Goal: Information Seeking & Learning: Learn about a topic

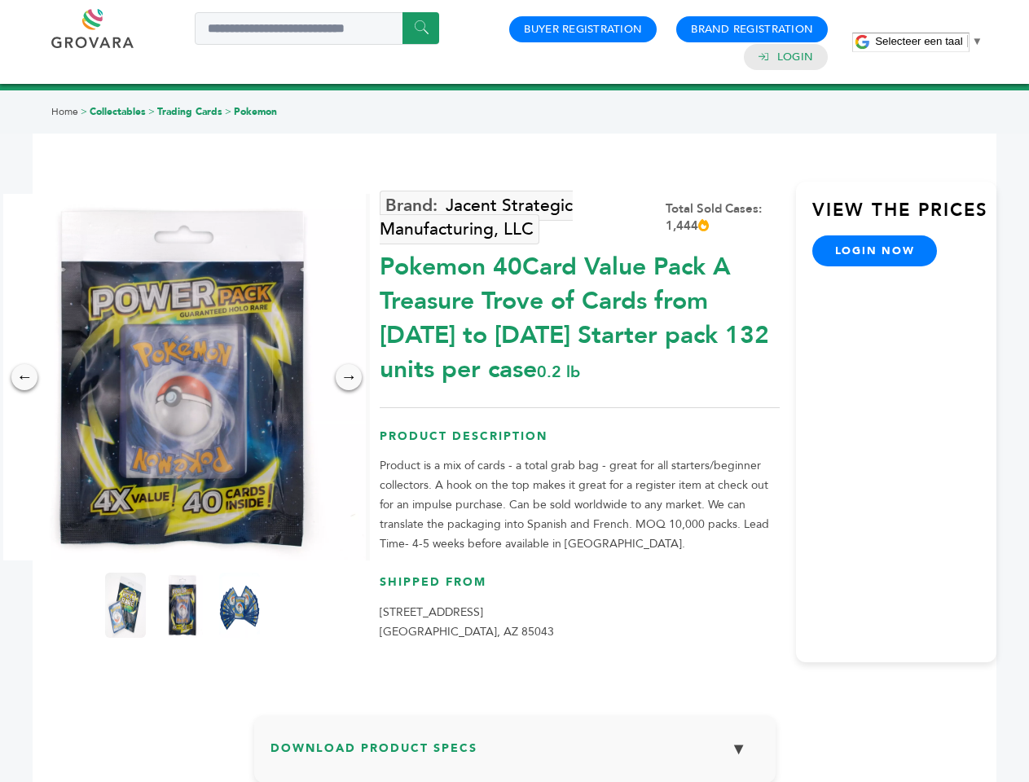
click at [929, 41] on span "Selecteer een taal" at bounding box center [918, 41] width 87 height 12
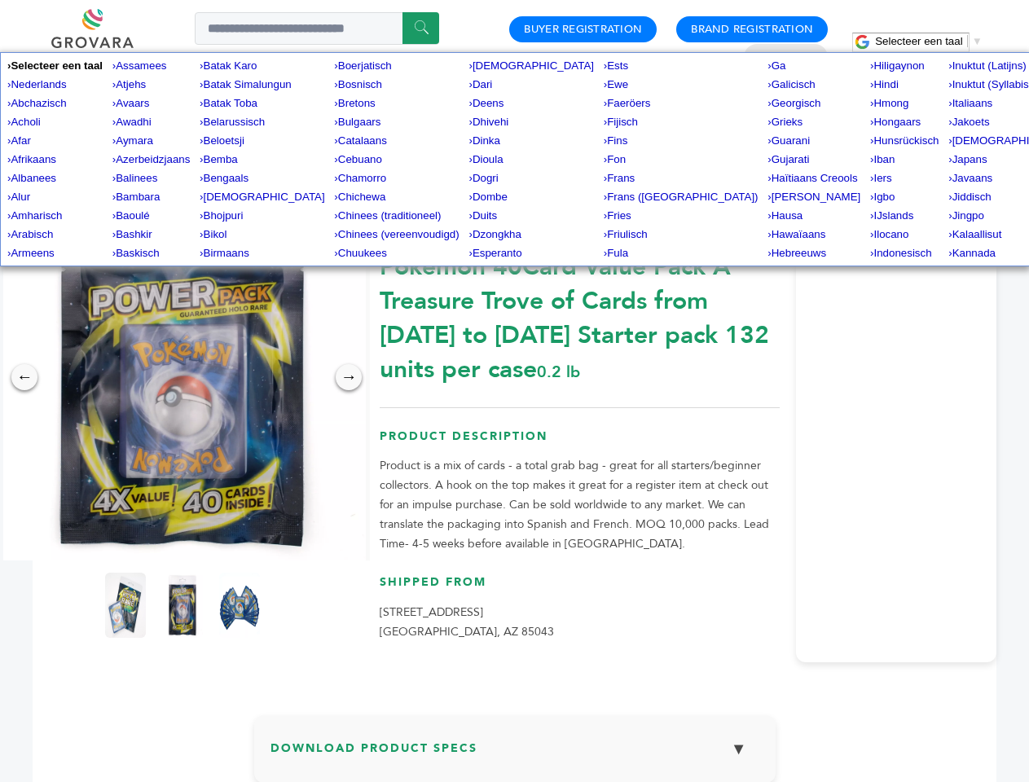
click at [182, 377] on img at bounding box center [182, 377] width 367 height 367
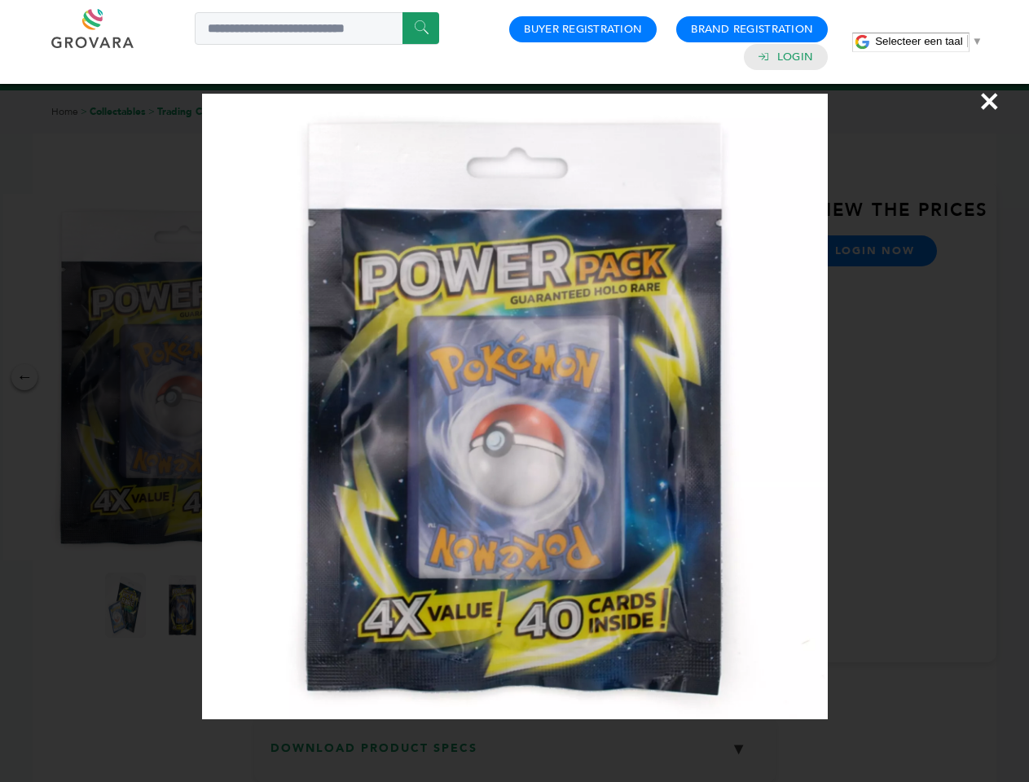
click at [24, 377] on div "×" at bounding box center [514, 391] width 1029 height 782
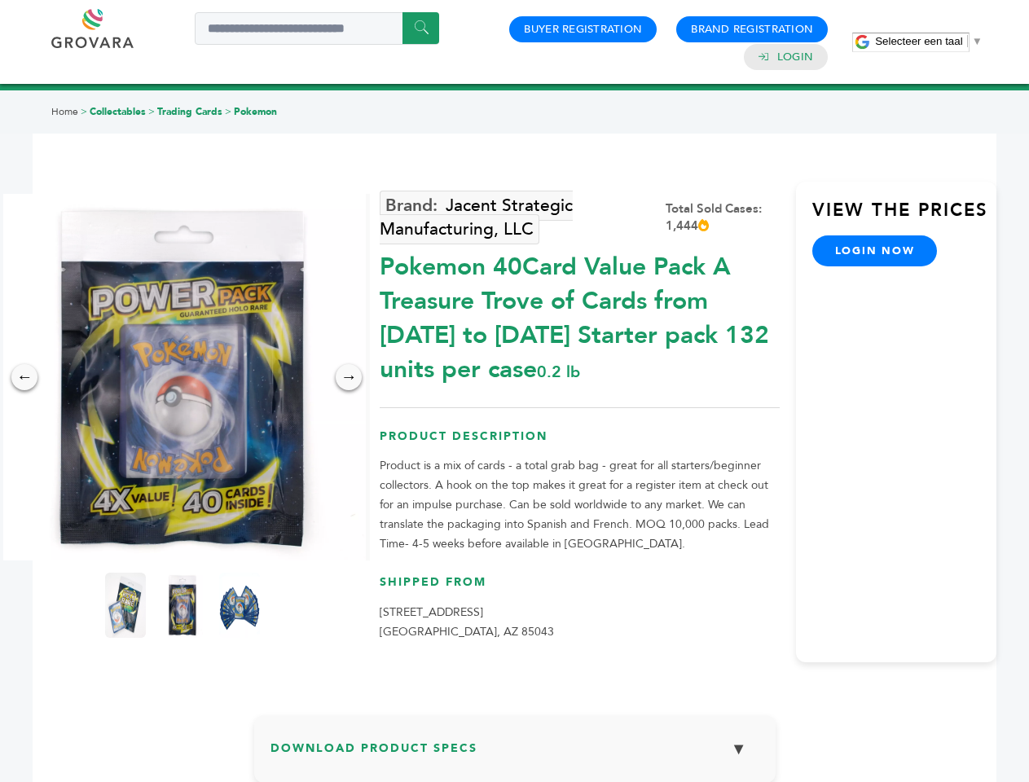
click at [349, 377] on div "→" at bounding box center [349, 377] width 26 height 26
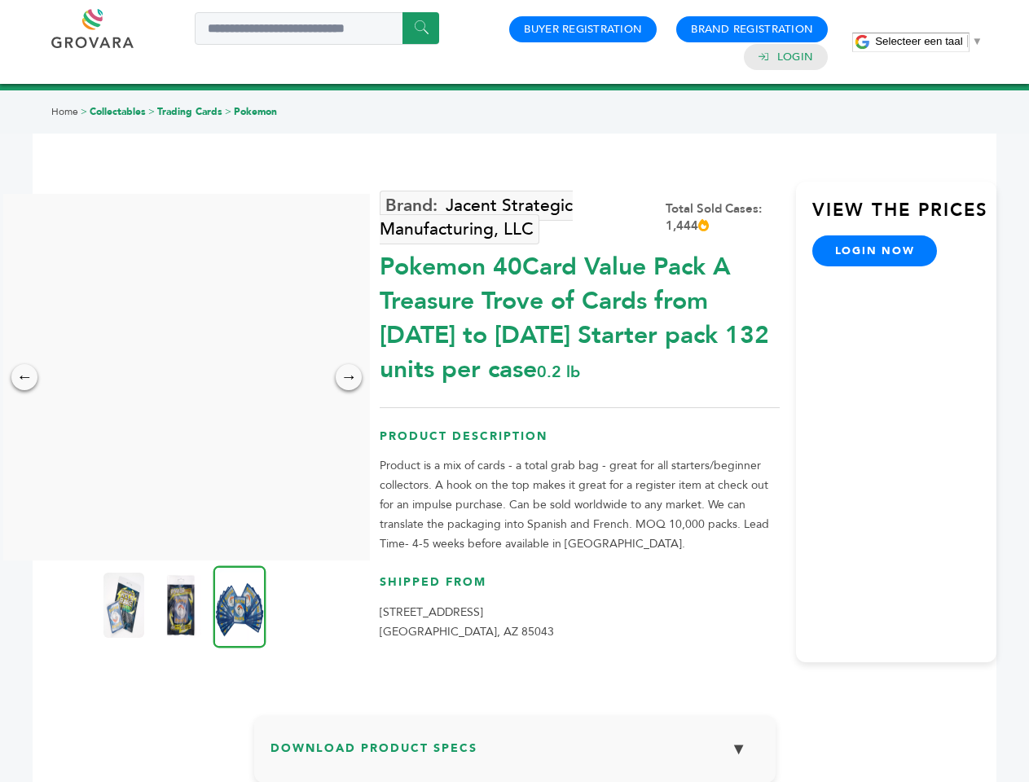
click at [125, 605] on img at bounding box center [123, 605] width 41 height 65
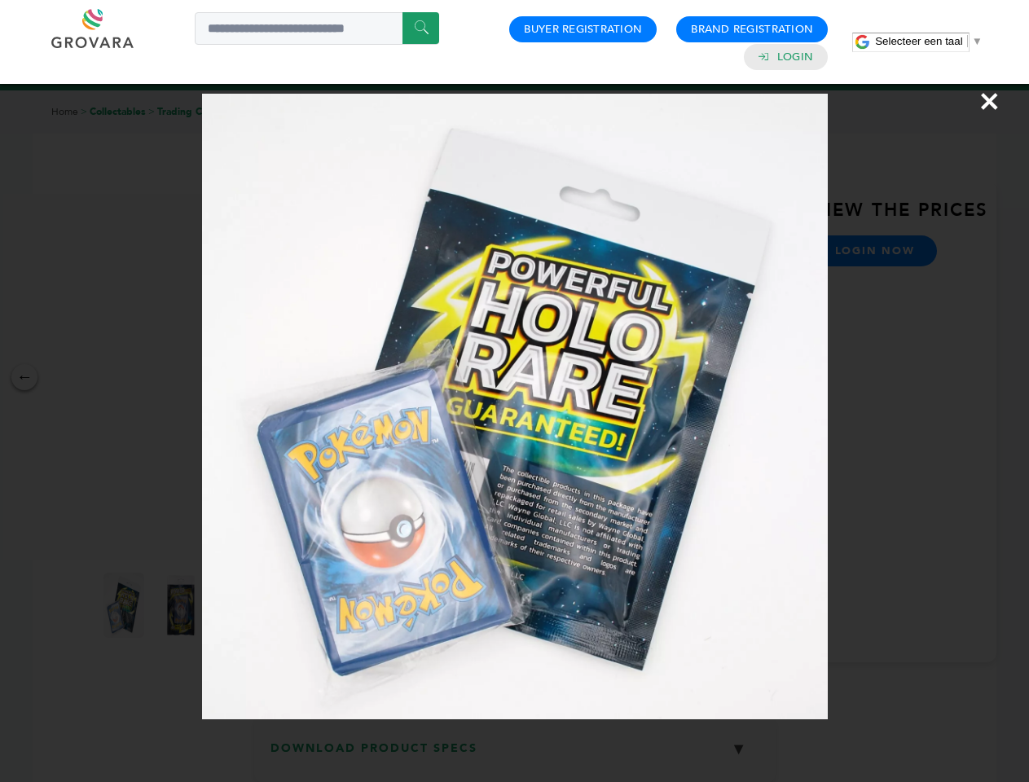
click at [182, 605] on div "×" at bounding box center [514, 391] width 1029 height 782
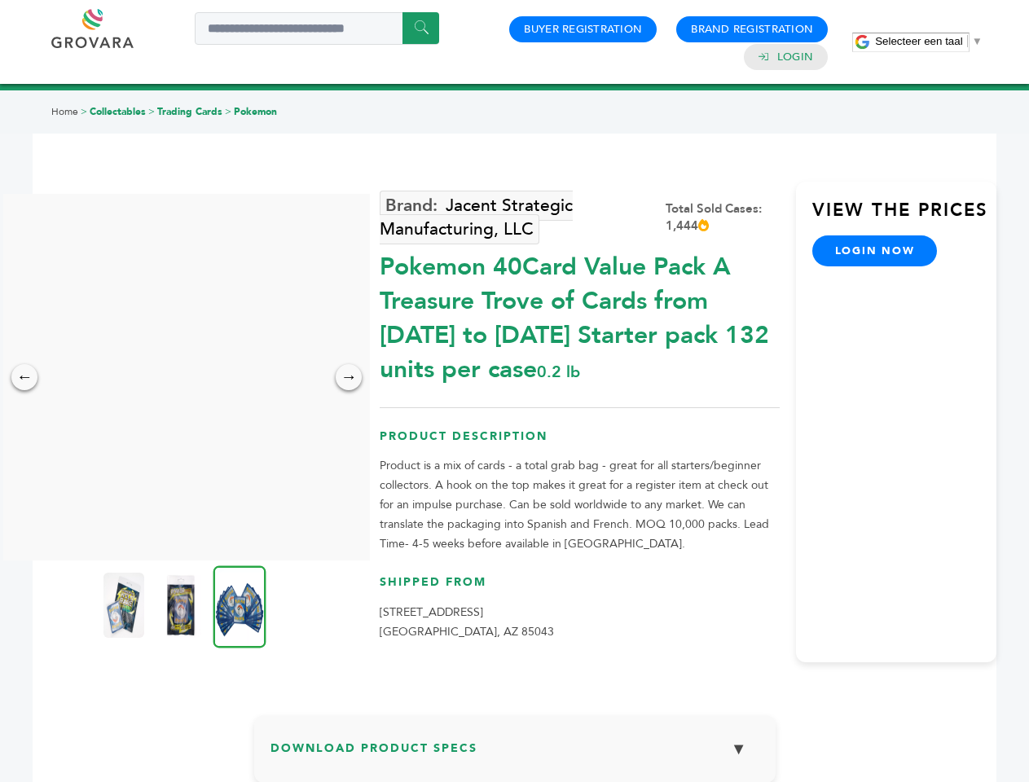
click at [240, 605] on img at bounding box center [239, 606] width 53 height 82
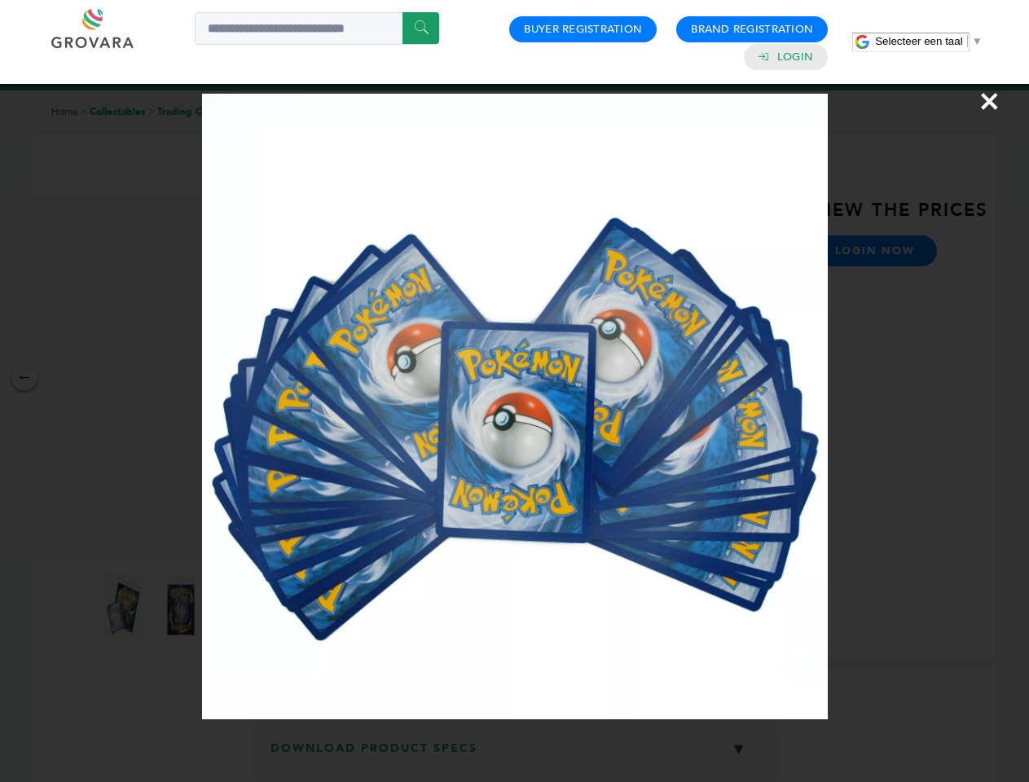
click at [515, 755] on div "×" at bounding box center [514, 391] width 1029 height 782
